Goal: Task Accomplishment & Management: Manage account settings

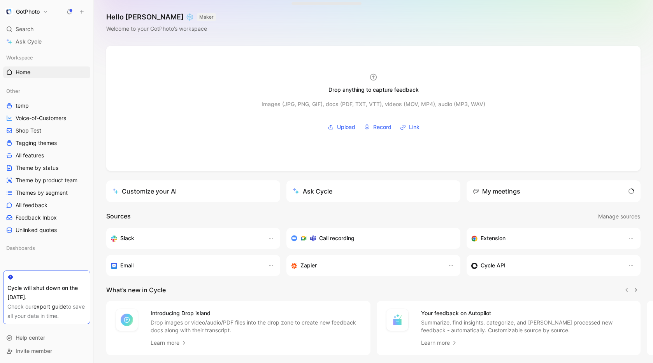
click at [35, 11] on h1 "GotPhoto" at bounding box center [28, 11] width 24 height 7
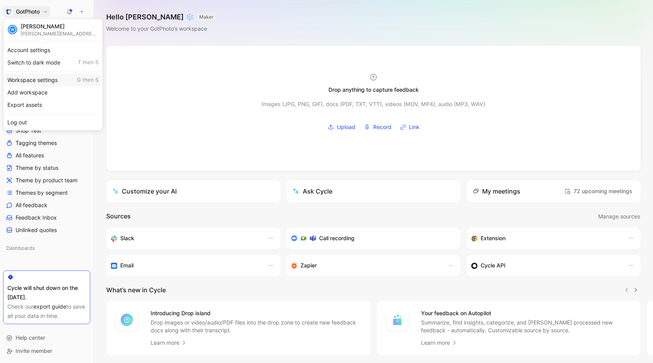
click at [34, 77] on div "Workspace settings G then S" at bounding box center [53, 80] width 96 height 12
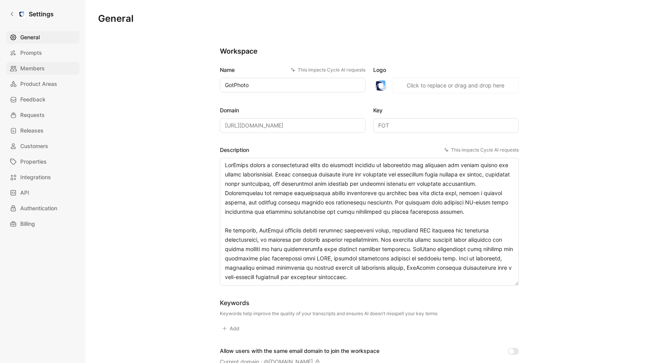
click at [33, 68] on span "Members" at bounding box center [32, 68] width 25 height 9
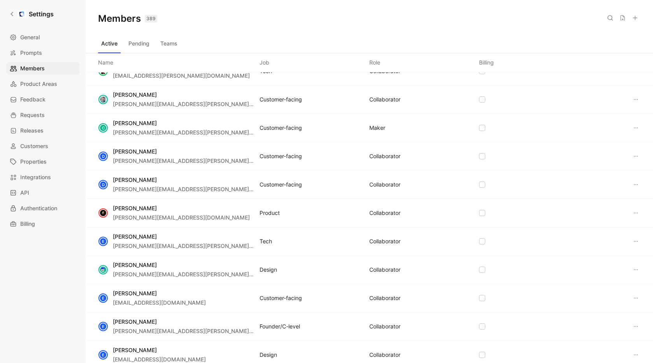
scroll to position [549, 0]
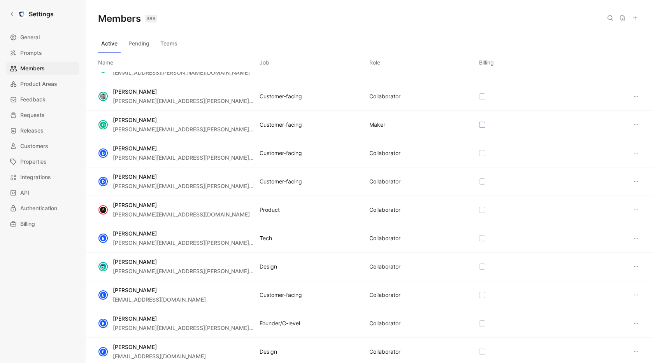
click at [483, 126] on icon at bounding box center [482, 125] width 5 height 5
click at [636, 124] on icon at bounding box center [635, 125] width 6 height 6
click at [593, 138] on span "Edit role" at bounding box center [591, 140] width 21 height 7
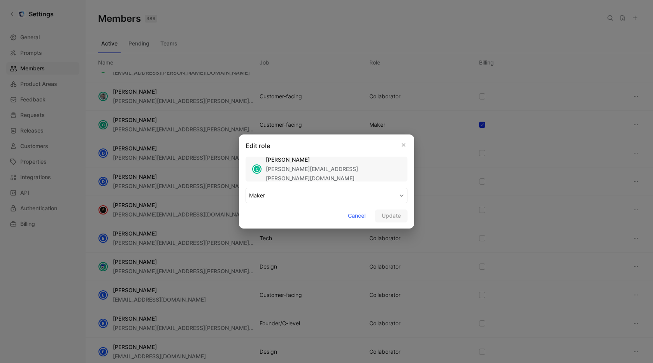
click at [292, 198] on button "MAKER" at bounding box center [326, 196] width 162 height 16
click at [279, 212] on div "COLLABORATOR" at bounding box center [272, 213] width 46 height 9
click at [390, 214] on span "Update" at bounding box center [391, 215] width 19 height 9
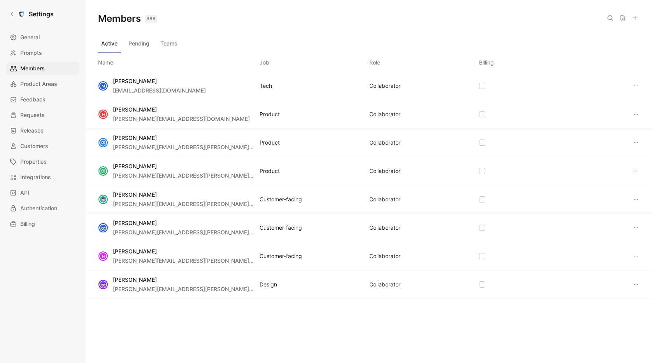
scroll to position [2086, 0]
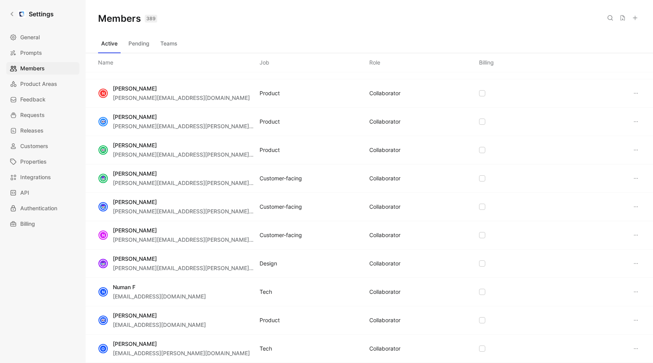
click at [371, 261] on div "COLLABORATOR" at bounding box center [384, 263] width 31 height 9
click at [635, 262] on icon at bounding box center [635, 264] width 6 height 6
click at [591, 278] on span "Edit role" at bounding box center [591, 278] width 21 height 7
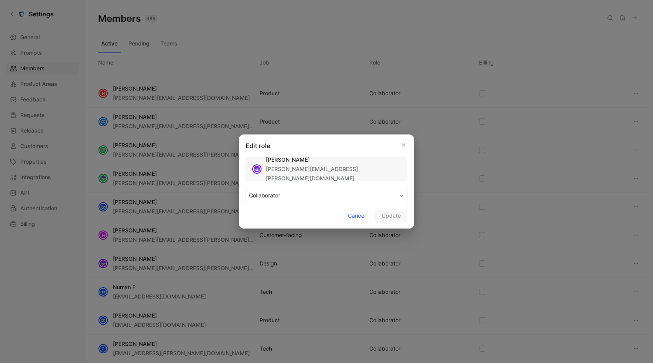
click at [292, 192] on button "COLLABORATOR" at bounding box center [326, 196] width 162 height 16
click at [287, 216] on div "MAKER" at bounding box center [272, 213] width 46 height 9
click at [398, 214] on span "Update" at bounding box center [391, 215] width 19 height 9
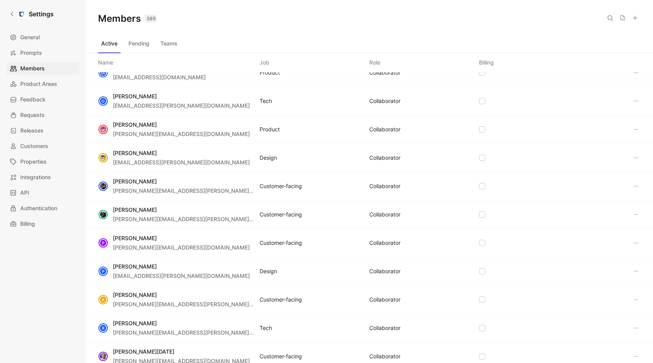
scroll to position [2384, 0]
